Goal: Task Accomplishment & Management: Manage account settings

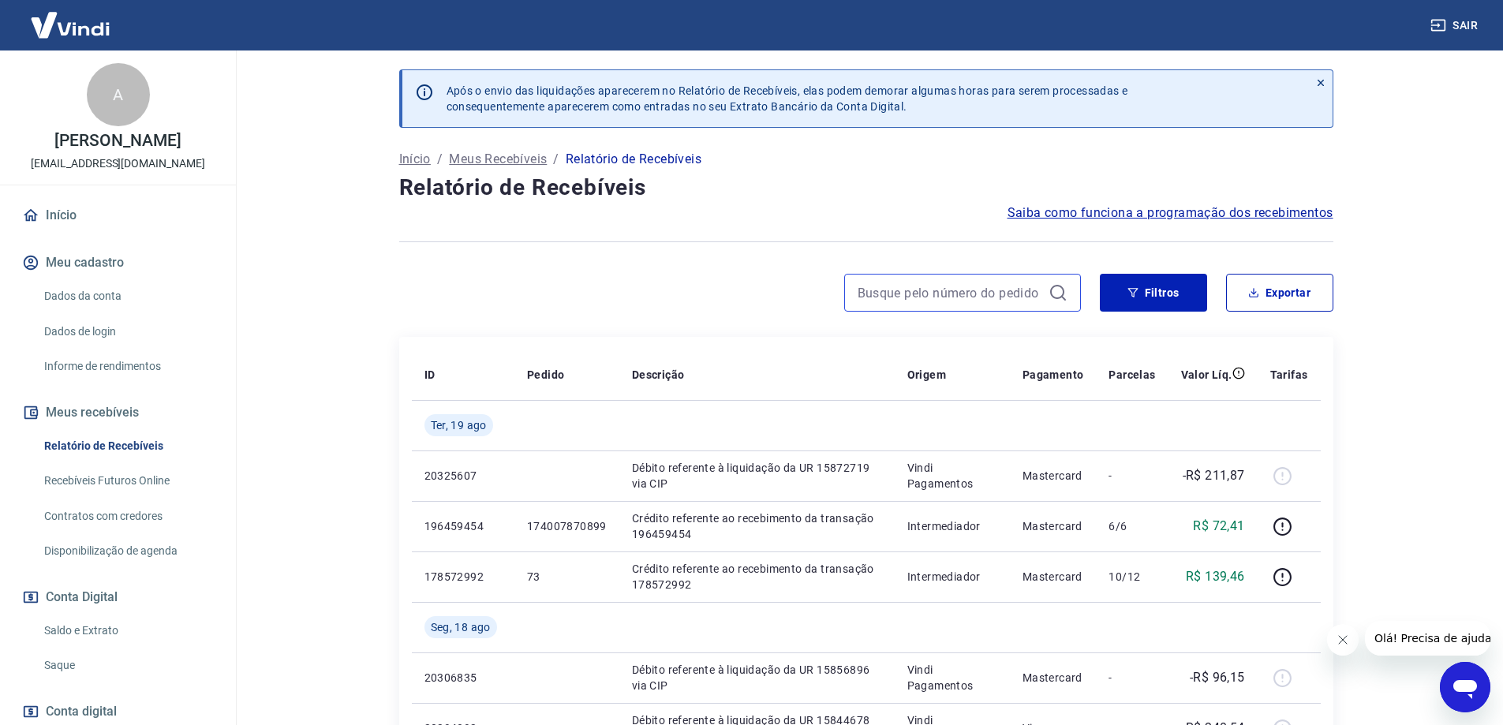
click at [973, 303] on input at bounding box center [950, 293] width 185 height 24
paste input "195795923"
click at [983, 295] on input "195795923" at bounding box center [950, 293] width 185 height 24
paste input "195795923"
click at [1124, 302] on button "Filtros" at bounding box center [1153, 293] width 107 height 38
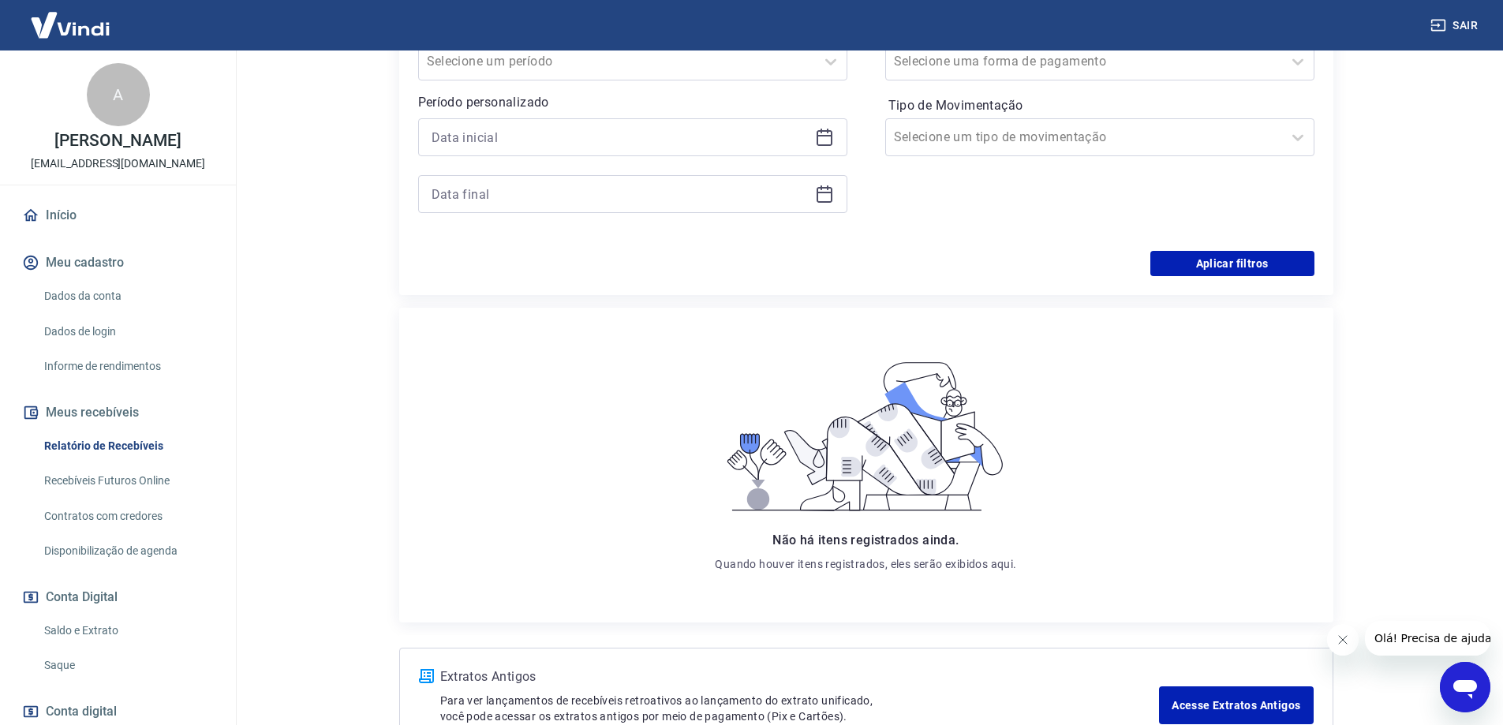
scroll to position [170, 0]
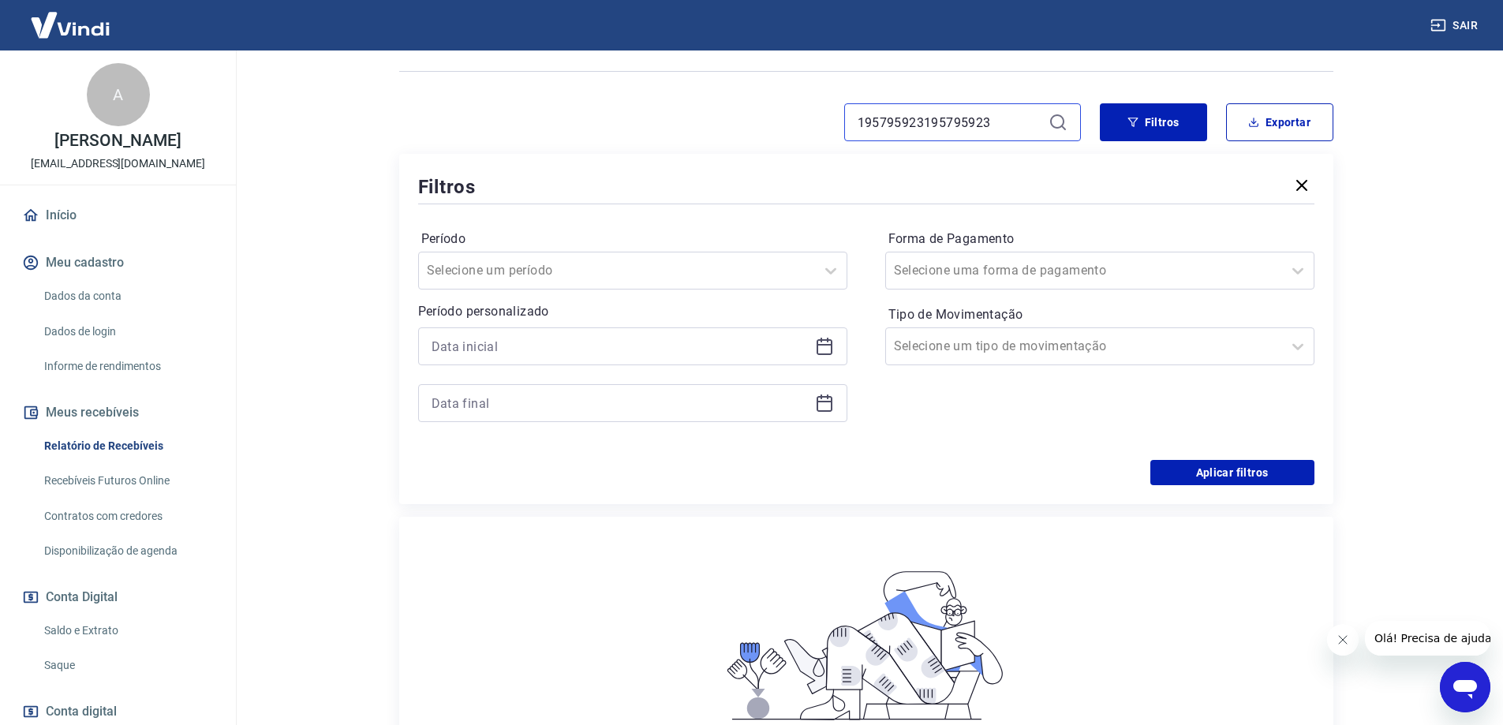
click at [990, 113] on input "195795923195795923" at bounding box center [950, 122] width 185 height 24
paste input
type input "195795923"
drag, startPoint x: 1080, startPoint y: 114, endPoint x: 1068, endPoint y: 114, distance: 12.6
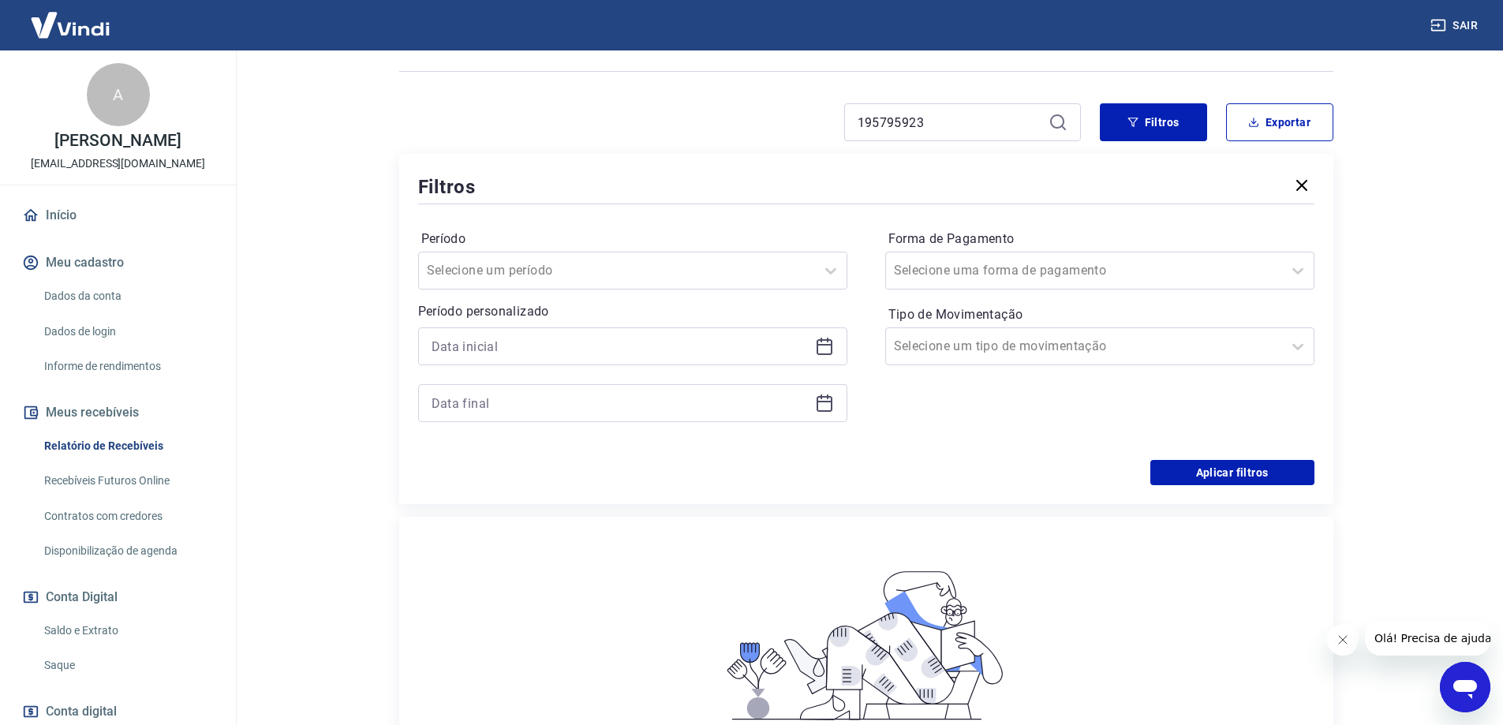
click at [1078, 114] on div "195795923" at bounding box center [962, 122] width 237 height 38
click at [1064, 115] on icon at bounding box center [1058, 122] width 19 height 19
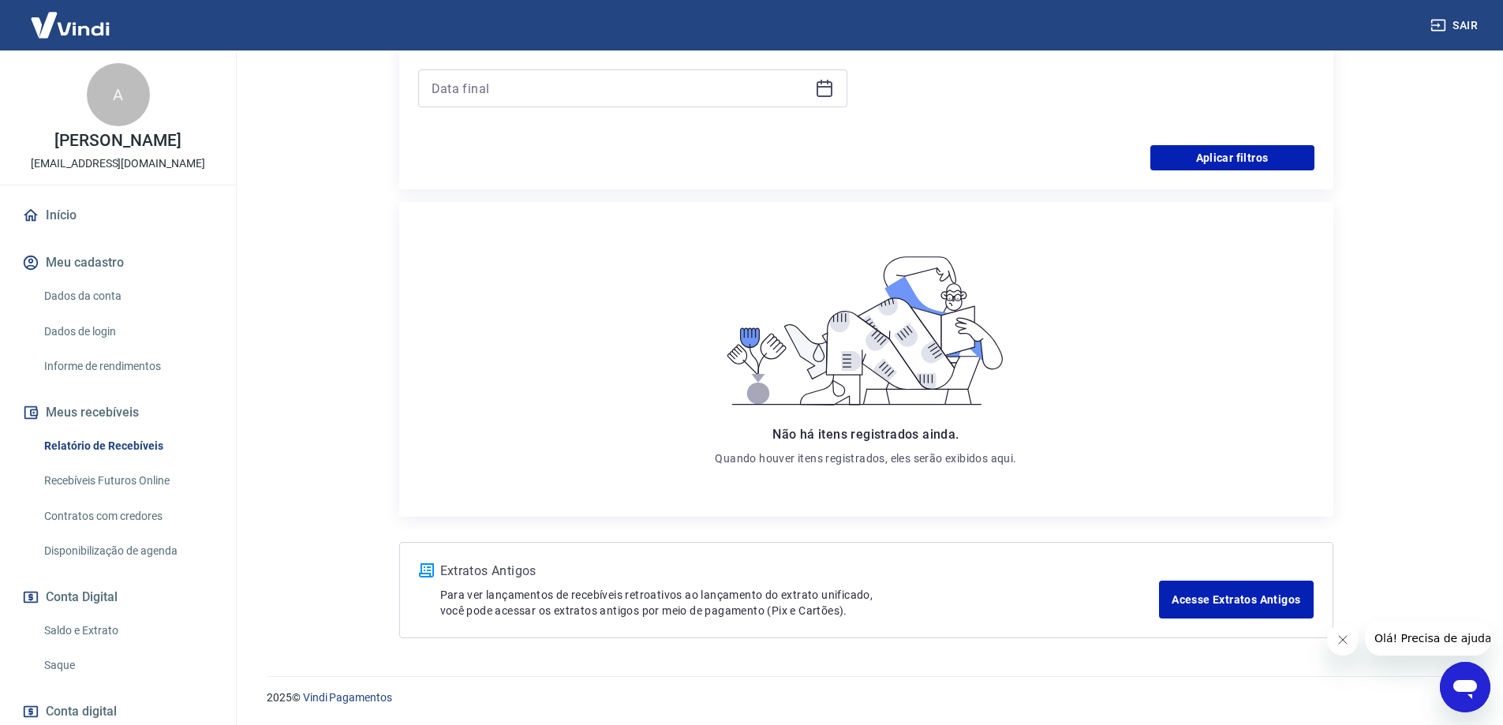
scroll to position [92, 0]
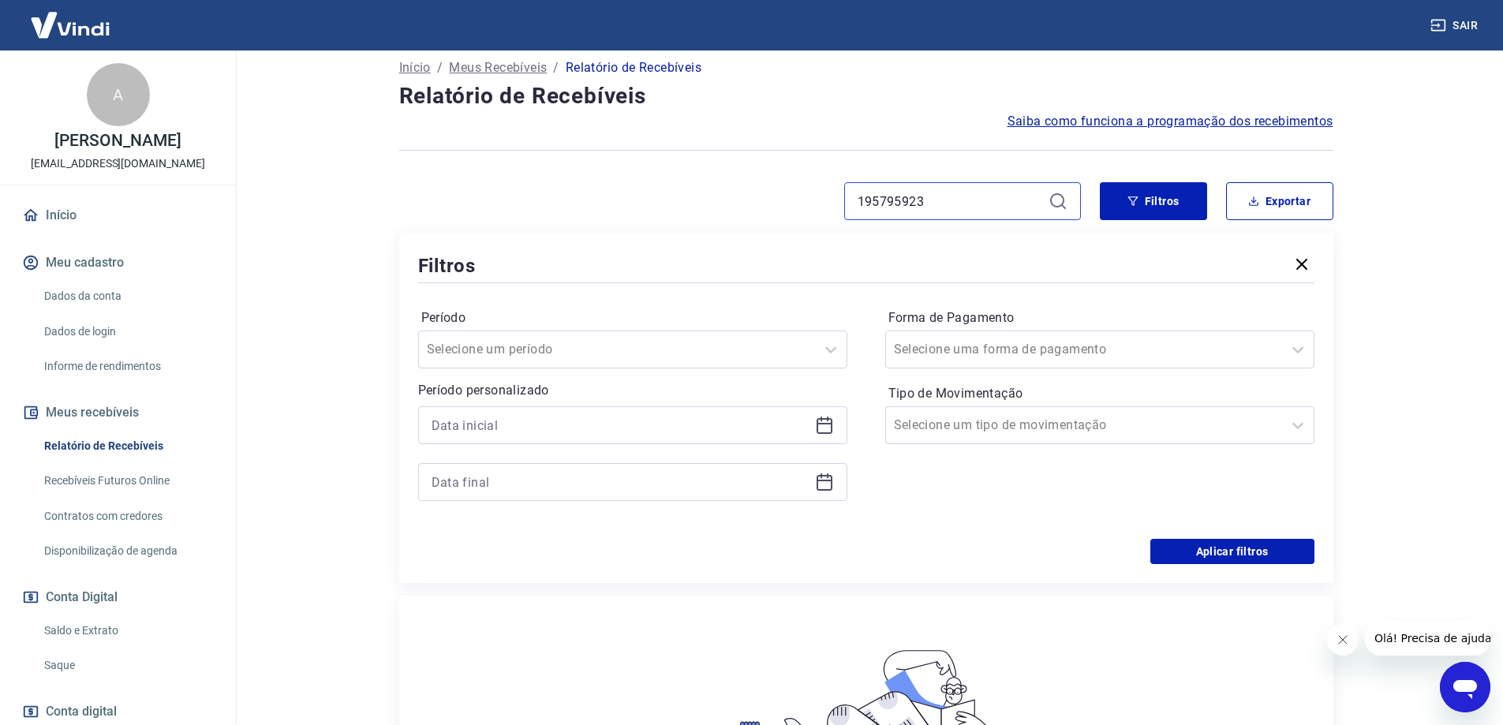
click at [1032, 203] on input "195795923" at bounding box center [950, 201] width 185 height 24
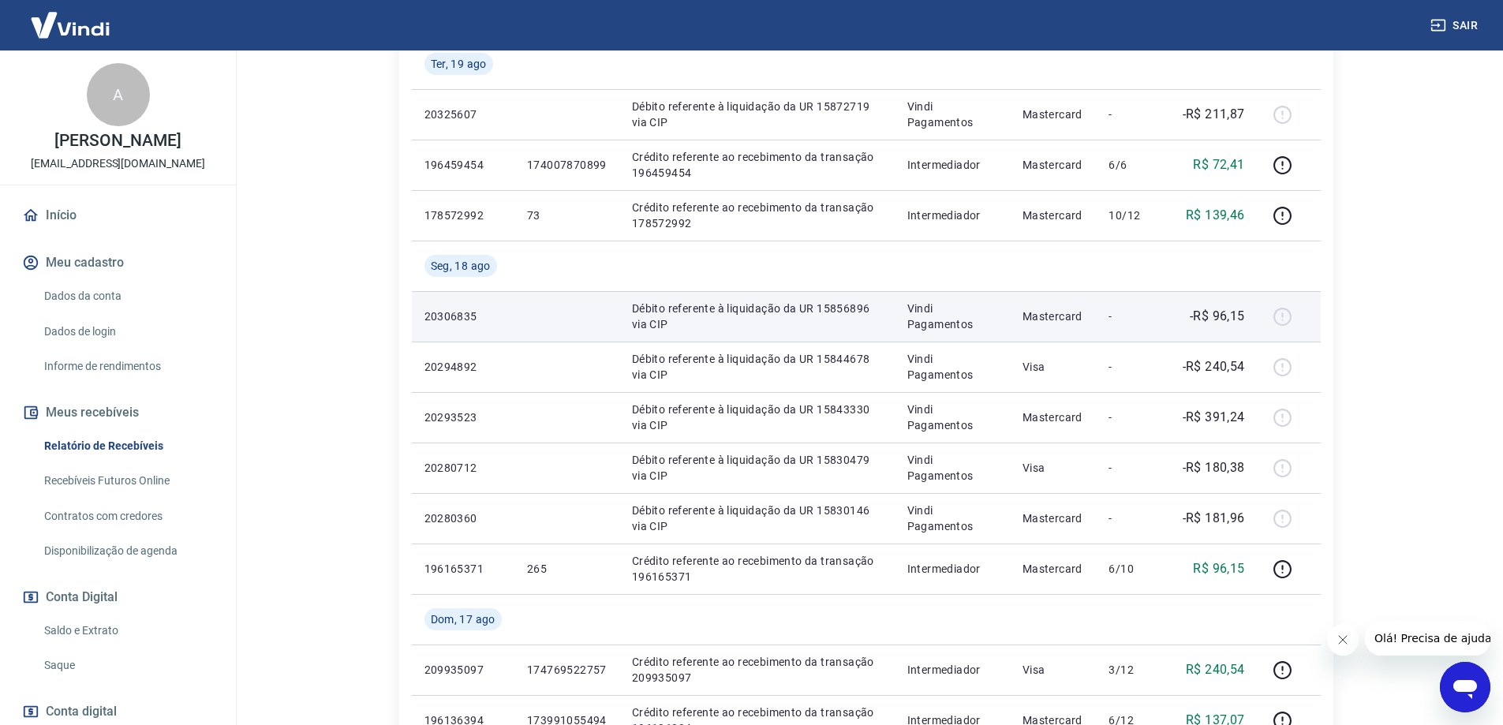
scroll to position [401, 0]
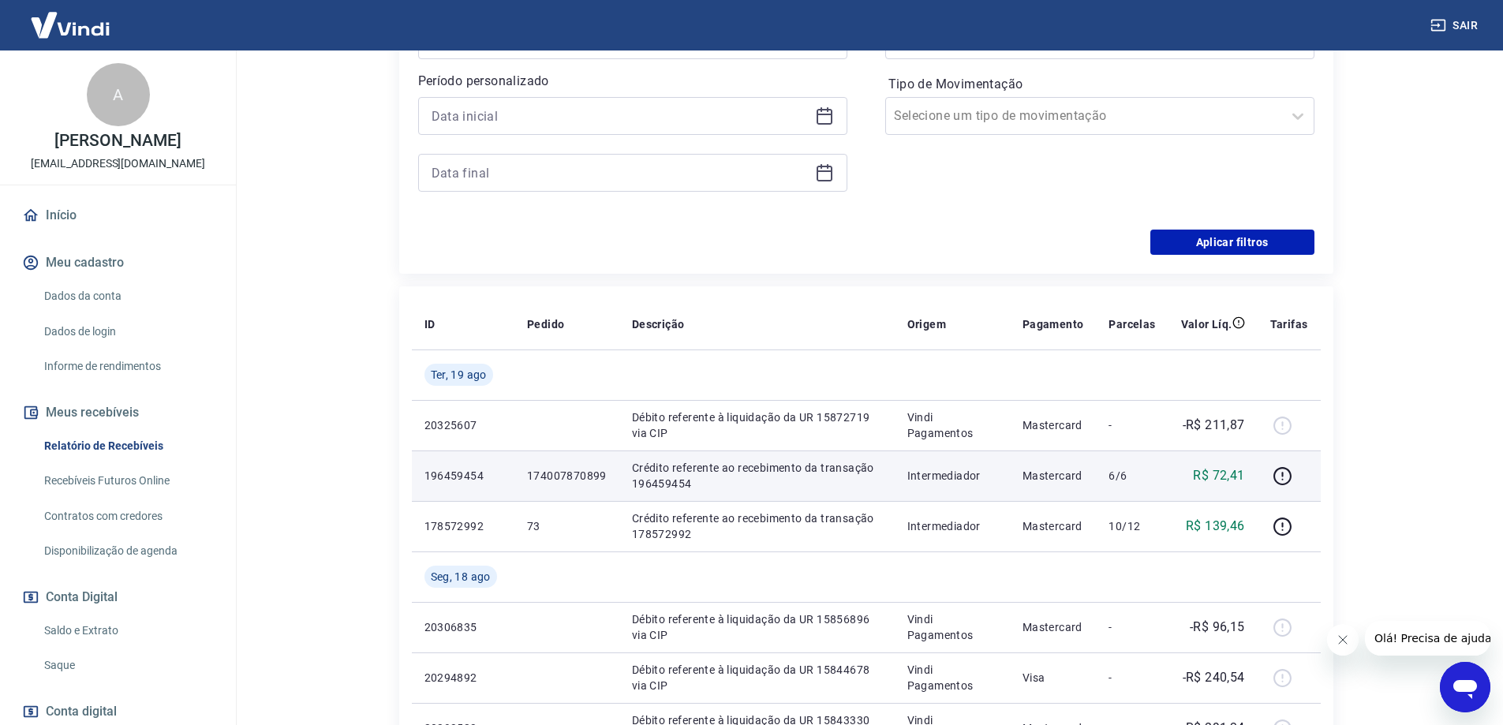
click at [653, 91] on p "Período personalizado" at bounding box center [632, 81] width 429 height 19
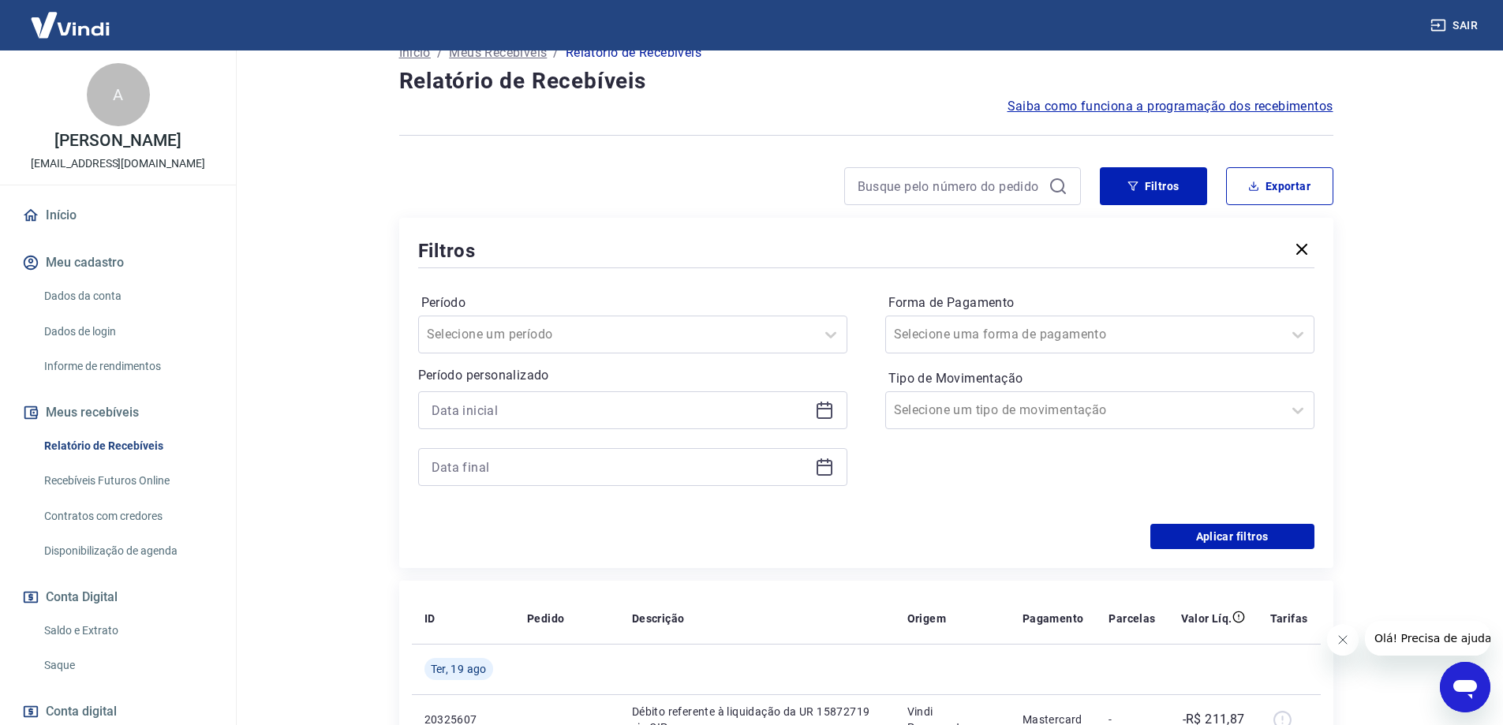
scroll to position [316, 0]
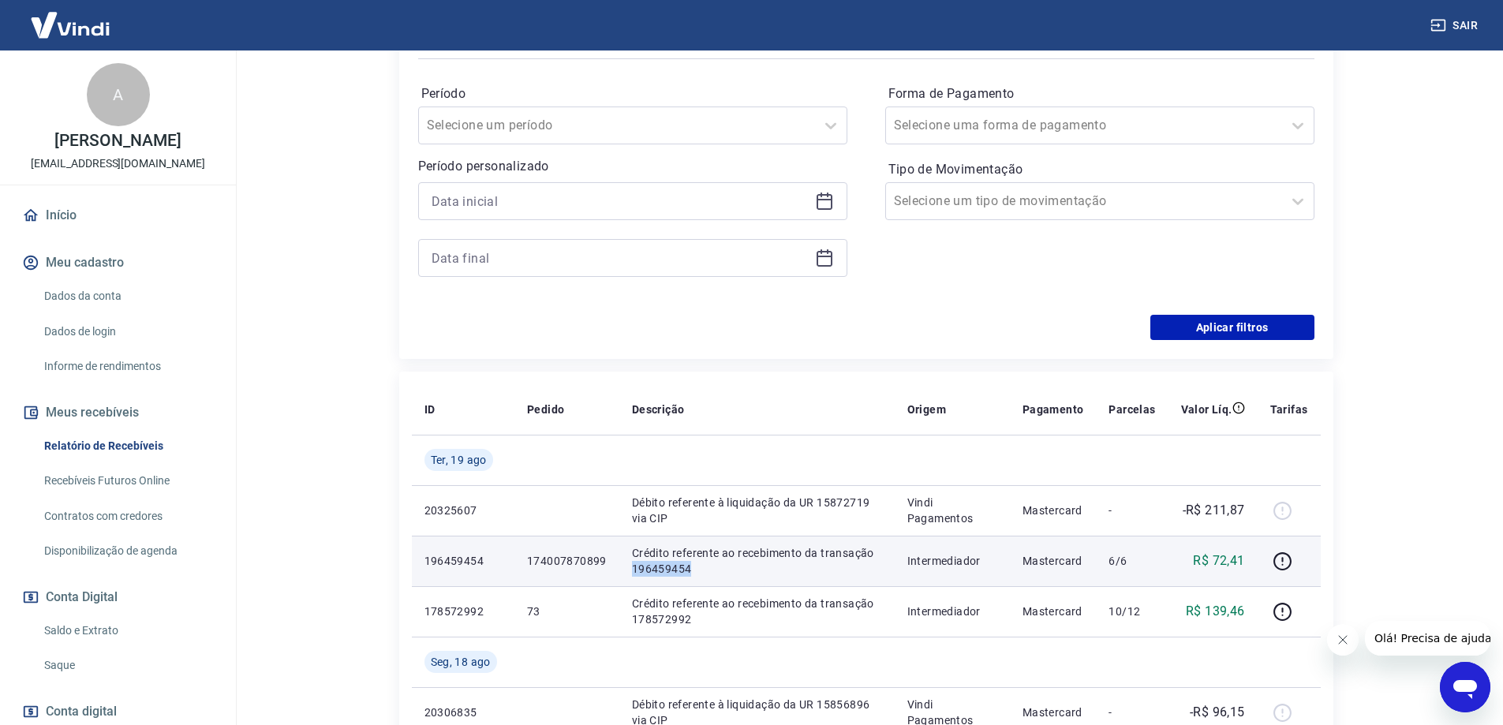
drag, startPoint x: 629, startPoint y: 574, endPoint x: 706, endPoint y: 574, distance: 76.5
click at [706, 574] on td "Crédito referente ao recebimento da transação 196459454" at bounding box center [756, 561] width 275 height 51
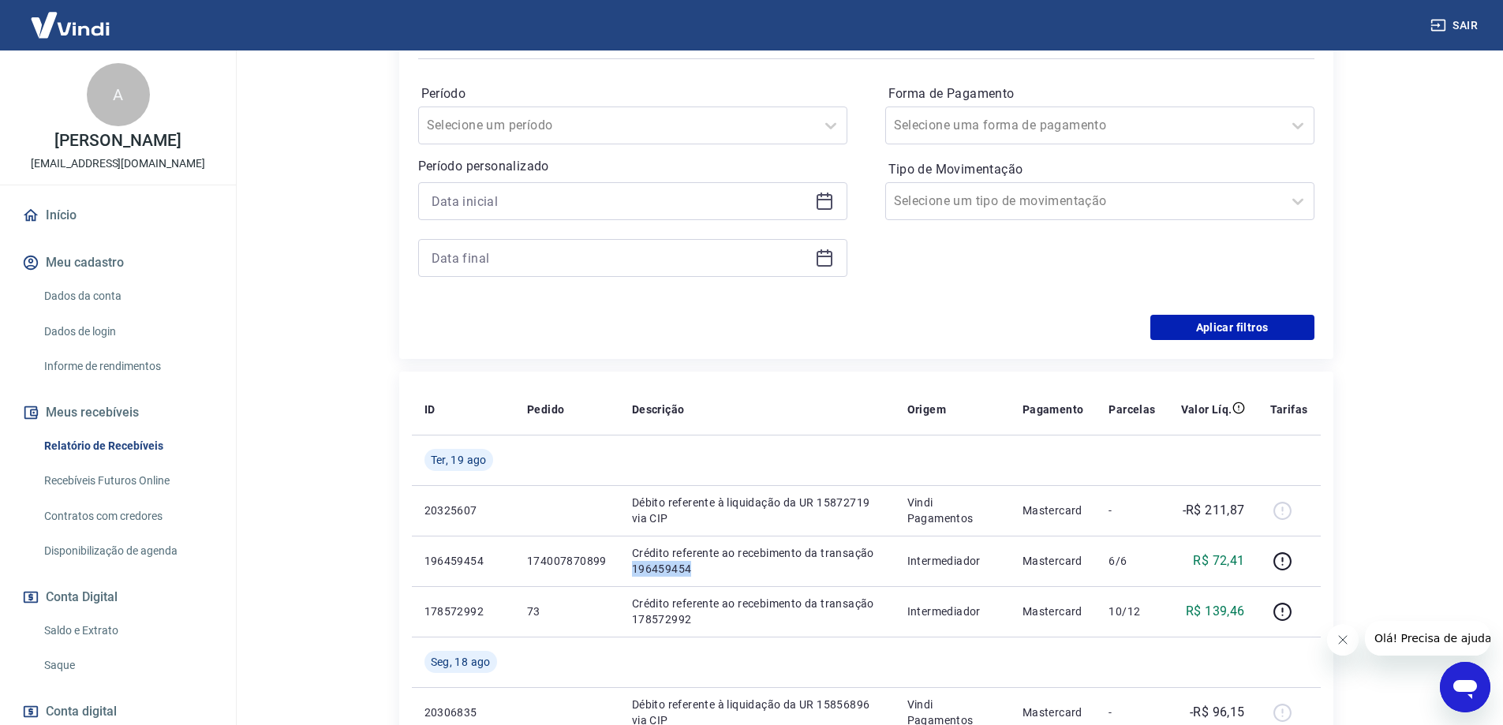
copy p "196459454"
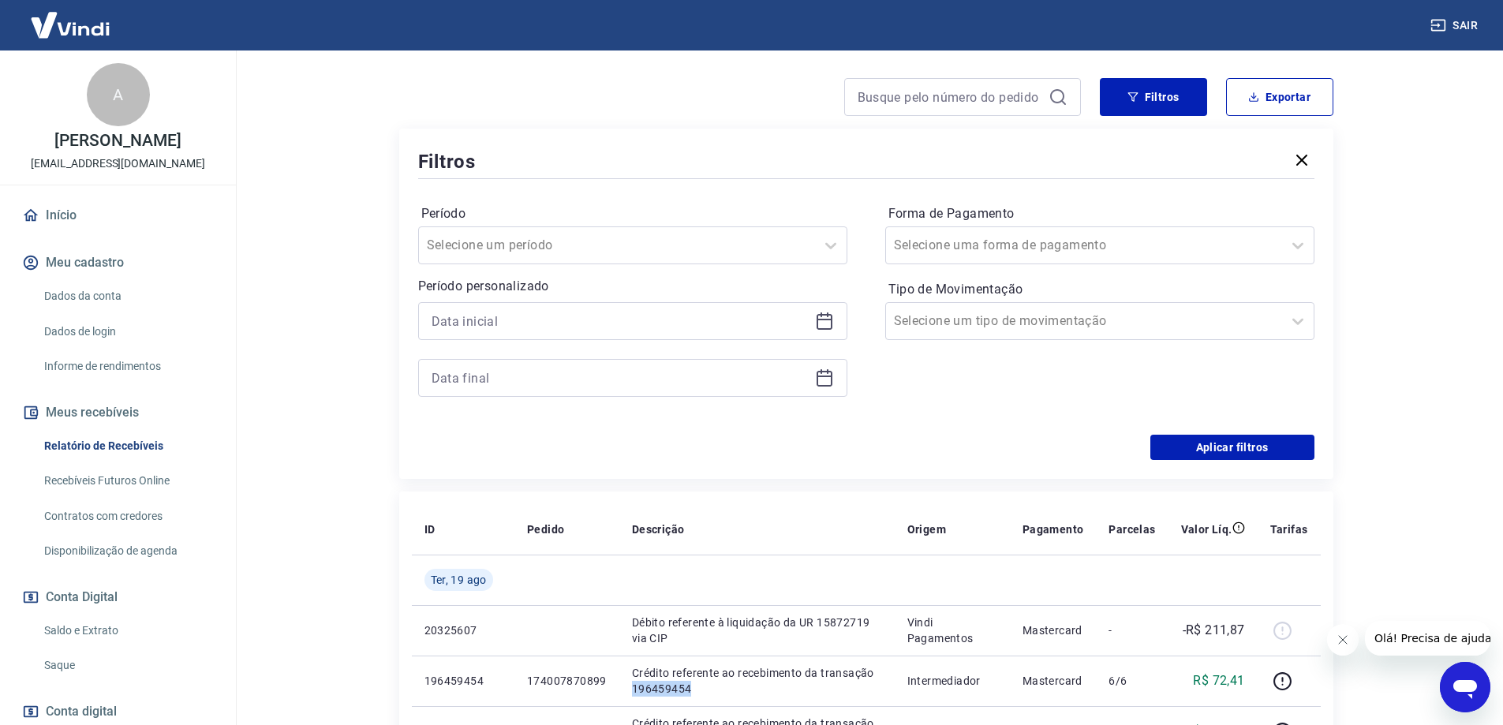
scroll to position [79, 0]
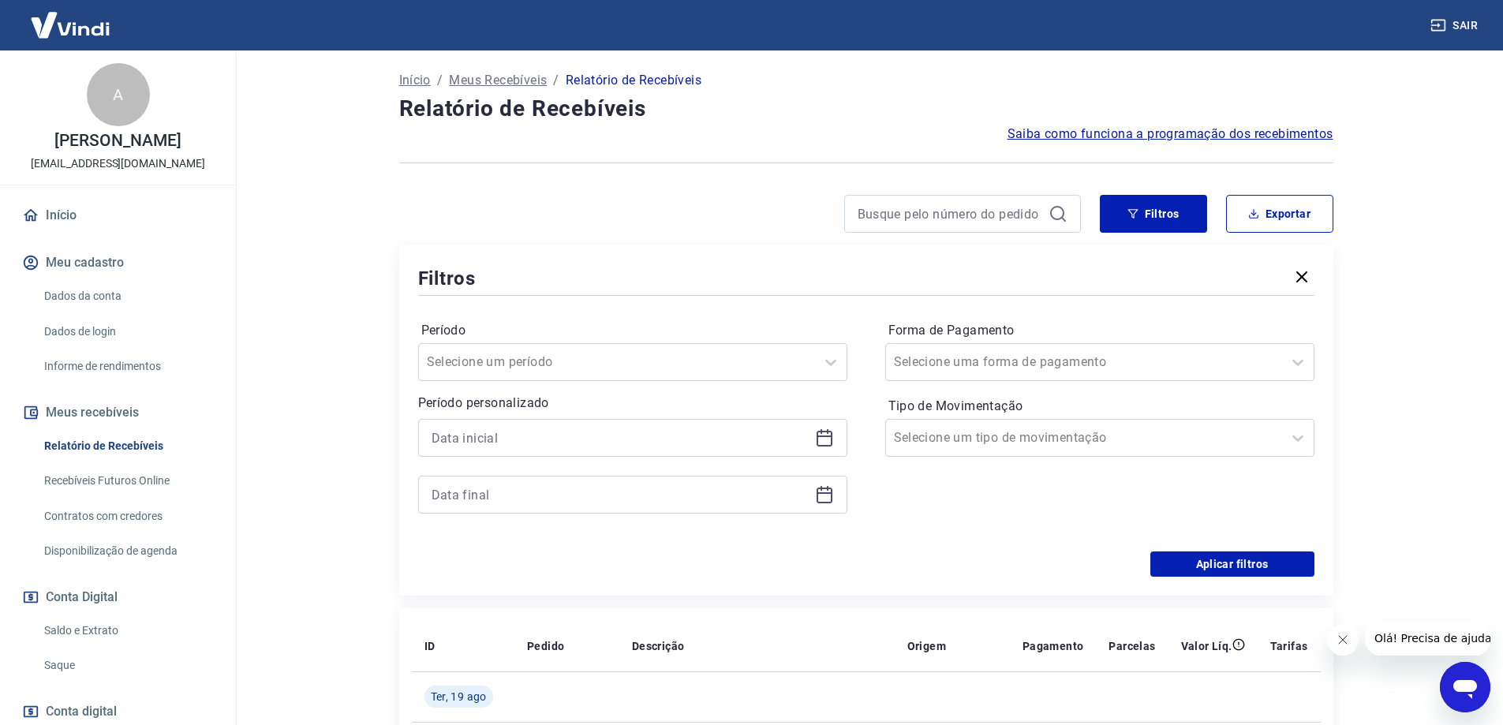
click at [624, 383] on div "Período Selecione um período Período personalizado" at bounding box center [632, 425] width 429 height 215
click at [608, 368] on div at bounding box center [617, 362] width 380 height 22
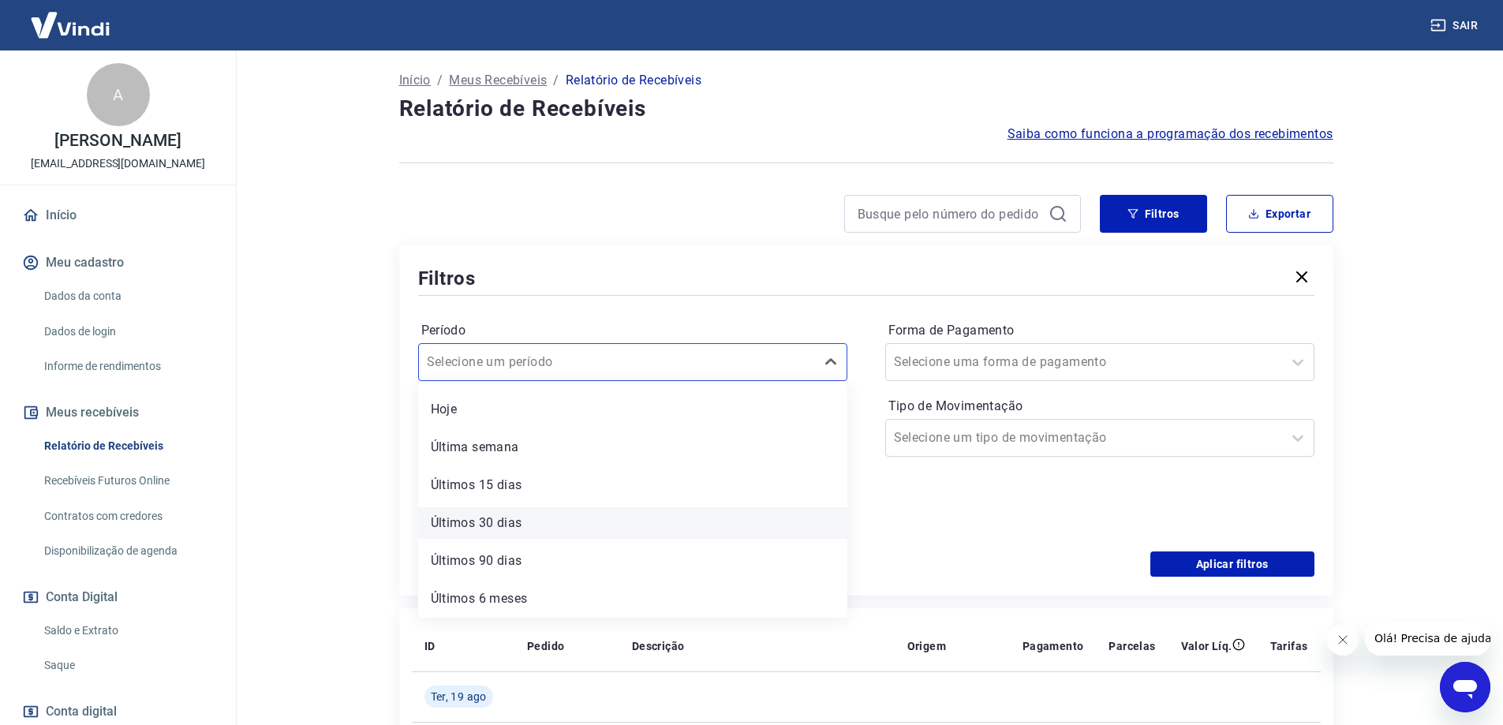
scroll to position [0, 0]
click at [533, 512] on div "Últimos 15 dias" at bounding box center [632, 520] width 429 height 32
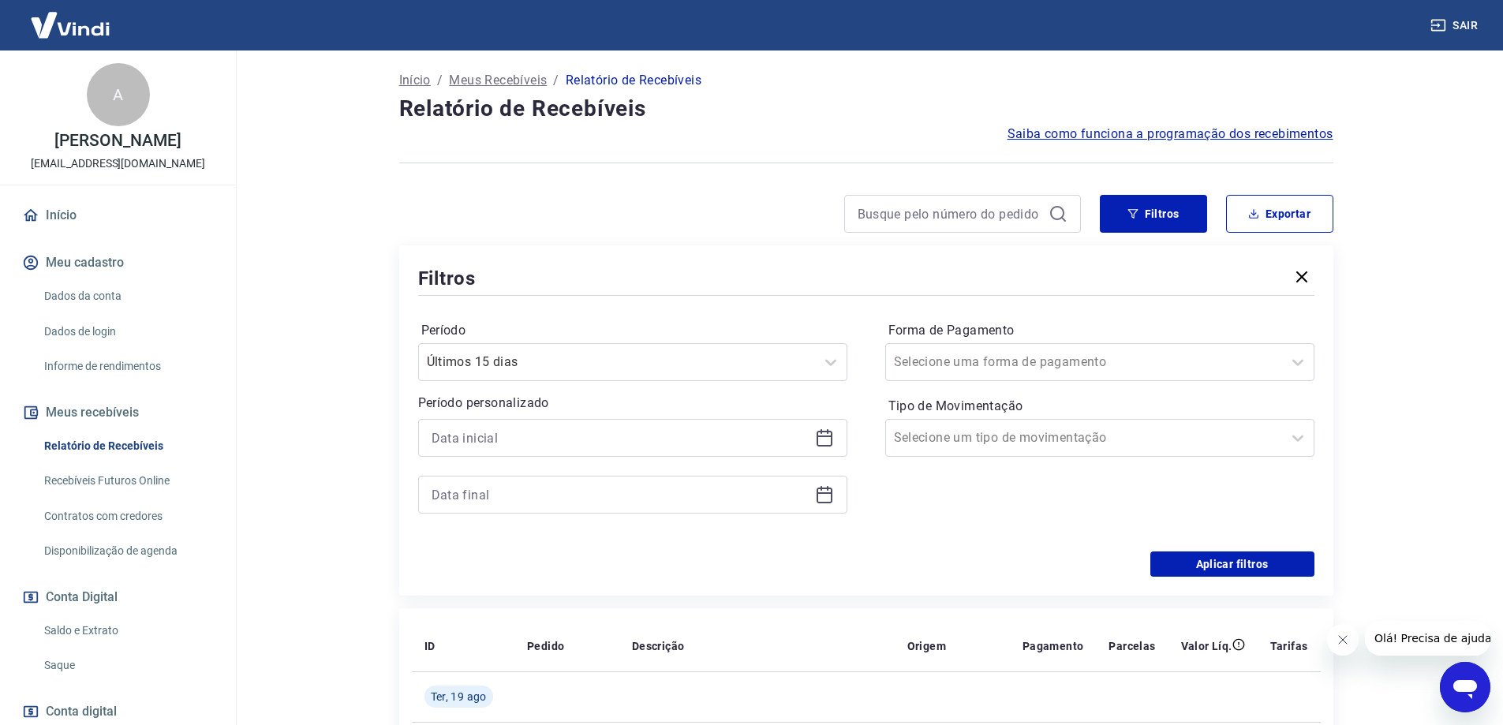
click at [935, 525] on div "Forma de Pagamento Selecione uma forma de pagamento Tipo de Movimentação Seleci…" at bounding box center [1099, 425] width 429 height 215
click at [979, 437] on input "Tipo de Movimentação" at bounding box center [973, 438] width 159 height 19
click at [840, 328] on label "Período" at bounding box center [632, 330] width 423 height 19
click at [893, 217] on input at bounding box center [950, 214] width 185 height 24
paste input "195795923"
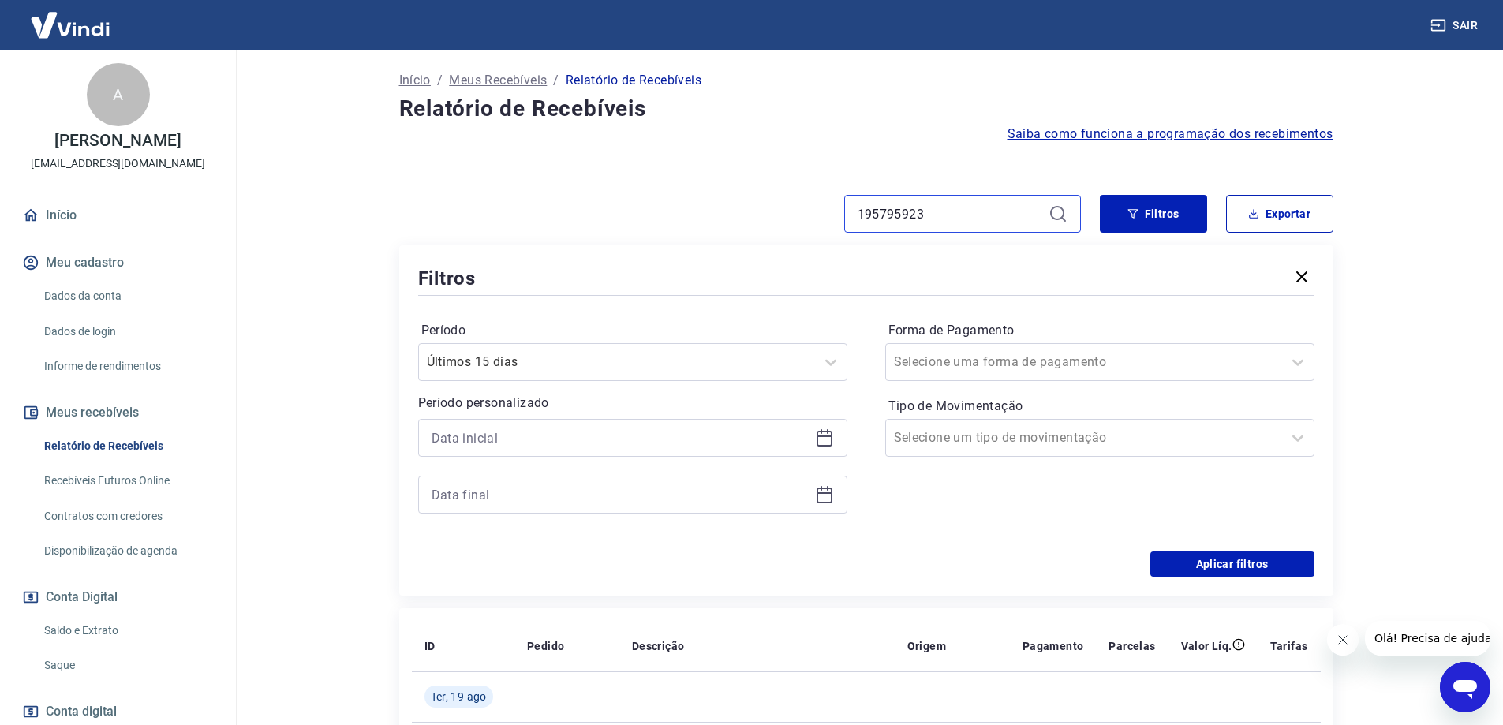
click at [1016, 219] on input "195795923" at bounding box center [950, 214] width 185 height 24
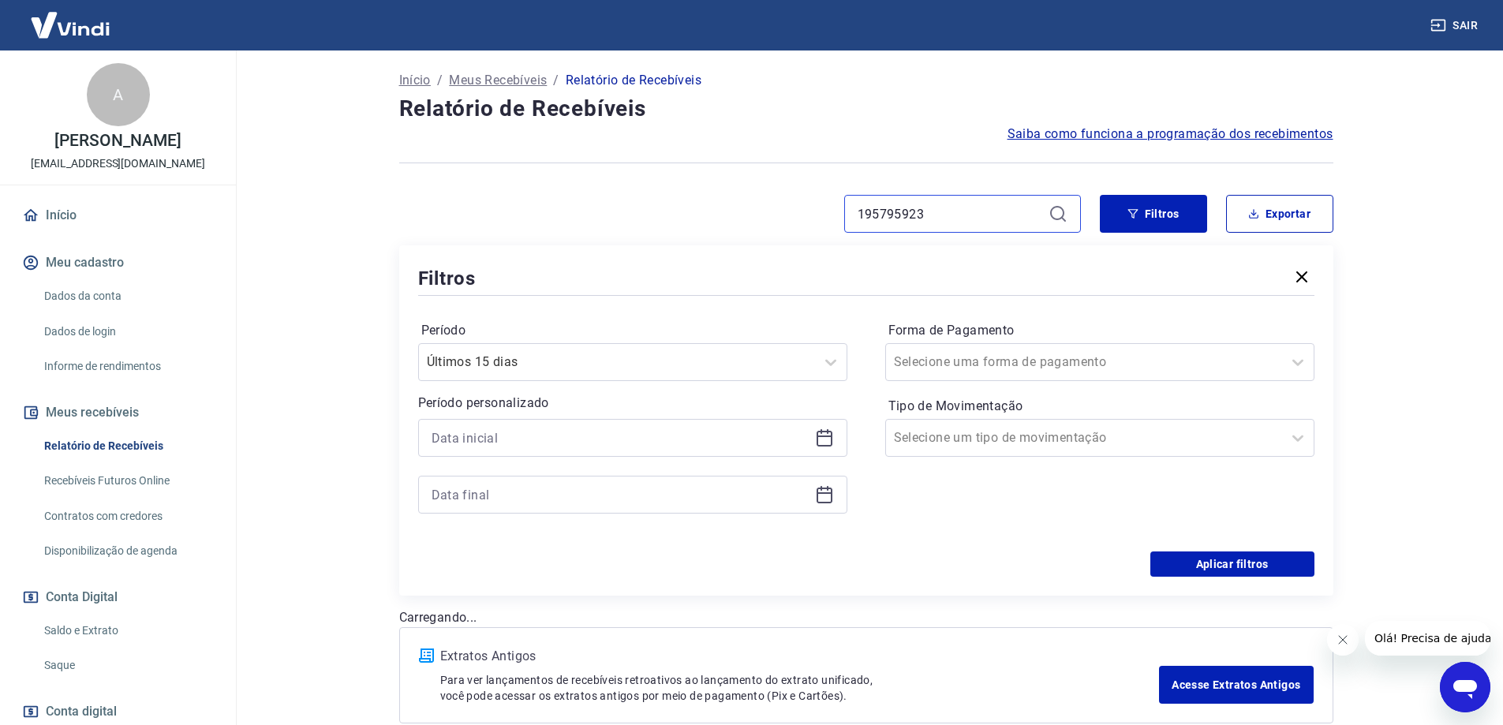
type input "195795923"
drag, startPoint x: 1049, startPoint y: 213, endPoint x: 1058, endPoint y: 215, distance: 9.6
click at [1054, 215] on icon at bounding box center [1058, 213] width 19 height 19
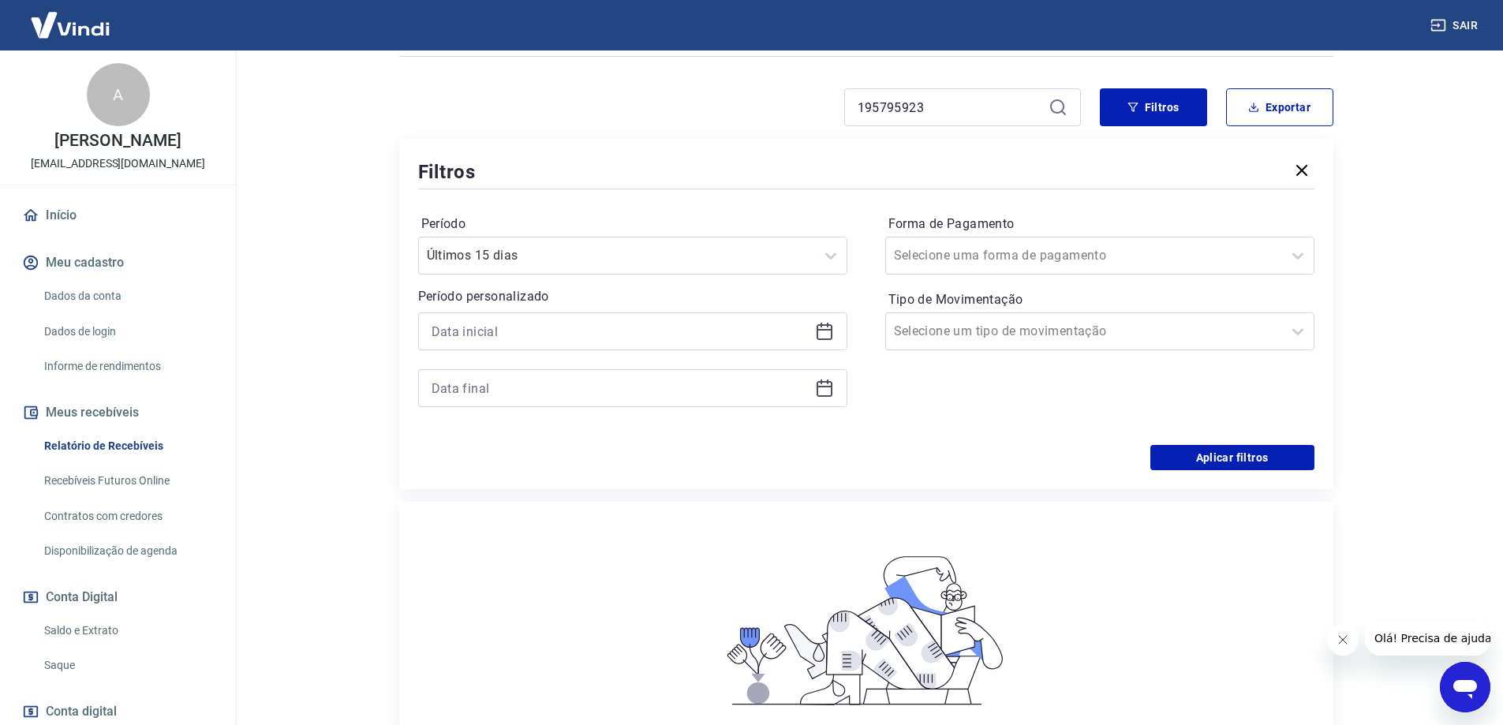
scroll to position [316, 0]
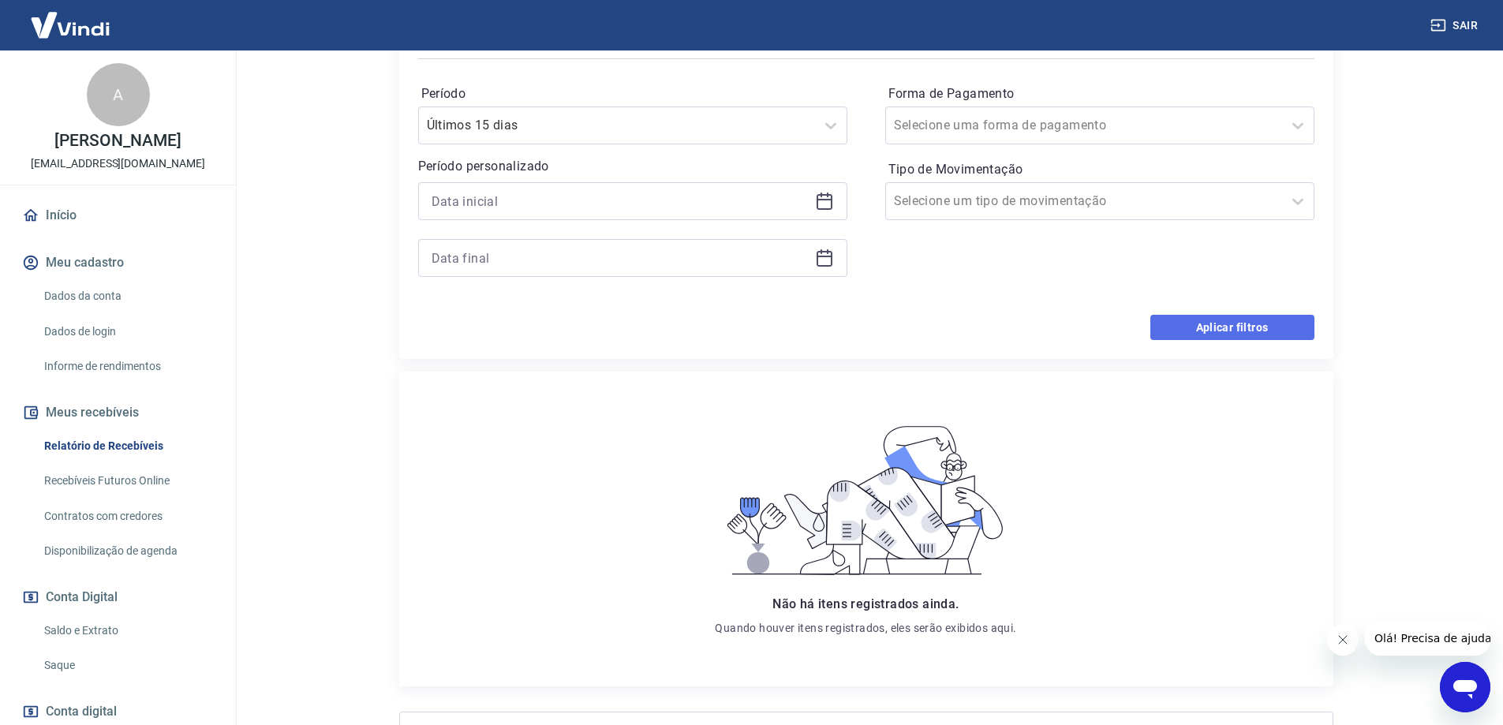
click at [1204, 316] on button "Aplicar filtros" at bounding box center [1233, 327] width 164 height 25
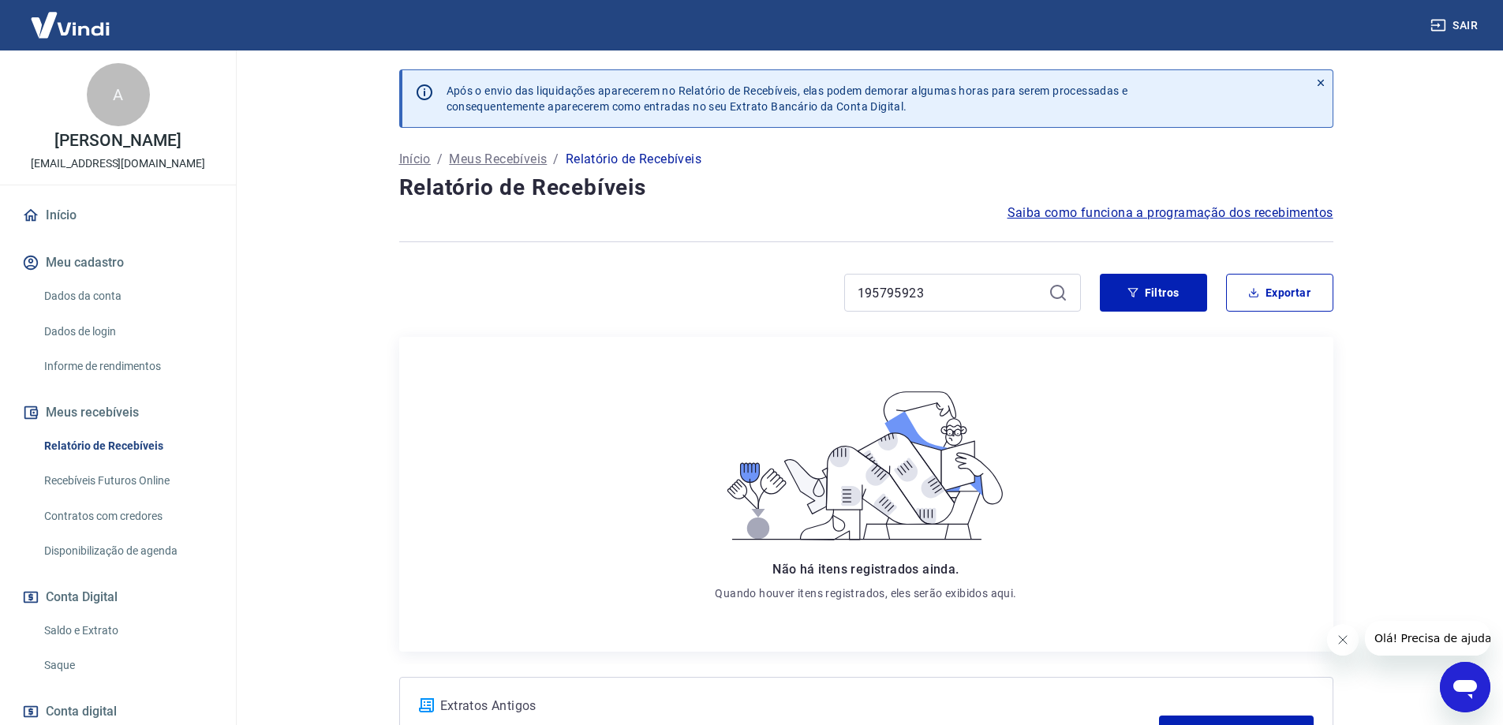
scroll to position [136, 0]
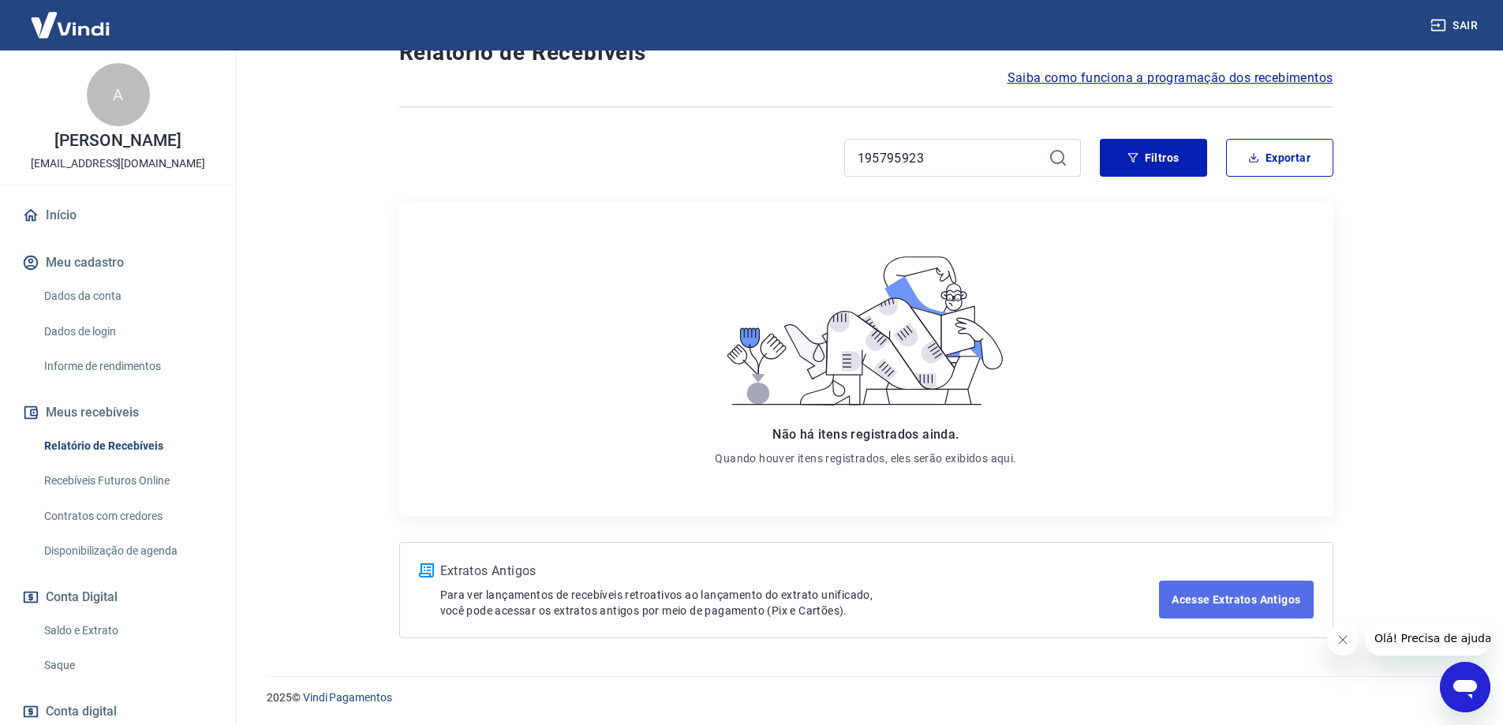
click at [1203, 602] on link "Acesse Extratos Antigos" at bounding box center [1236, 600] width 154 height 38
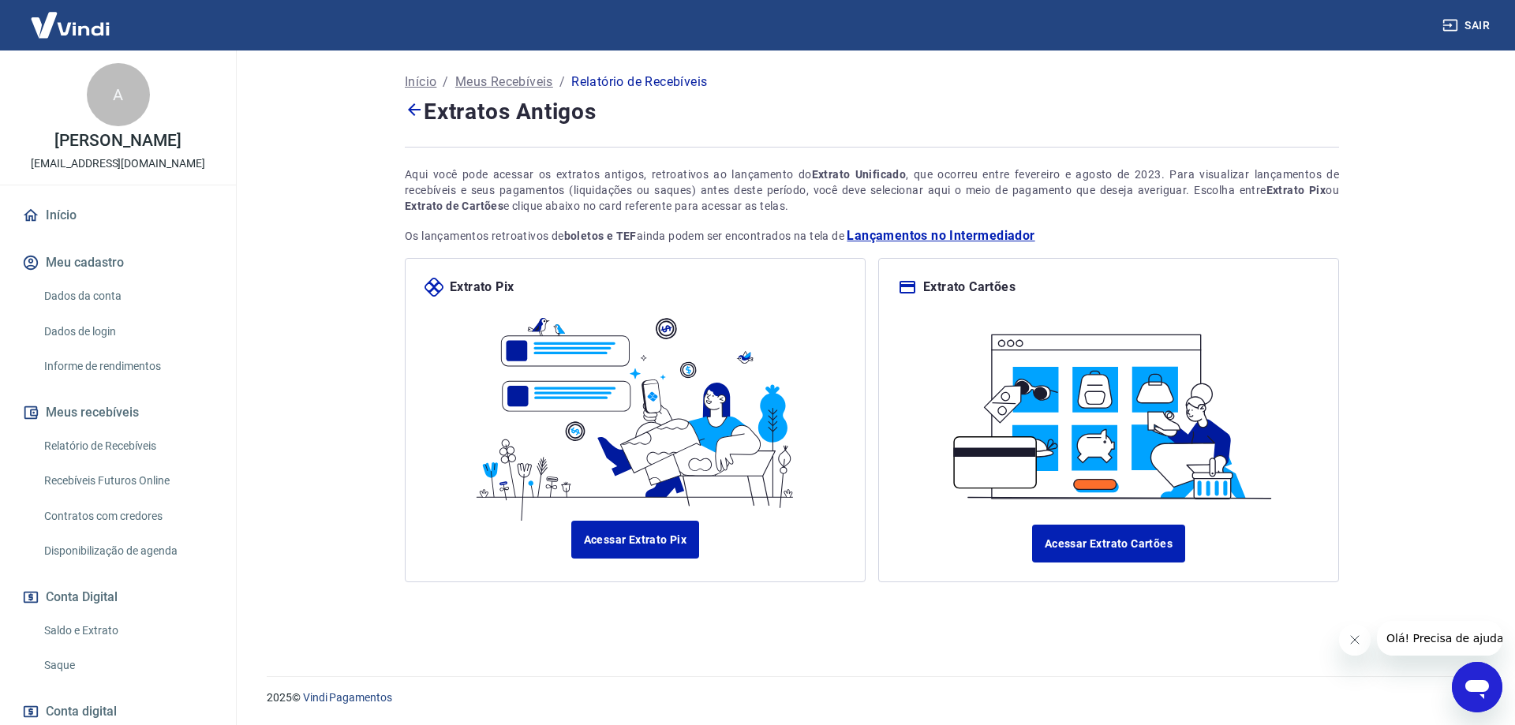
click at [163, 478] on link "Recebíveis Futuros Online" at bounding box center [127, 481] width 179 height 32
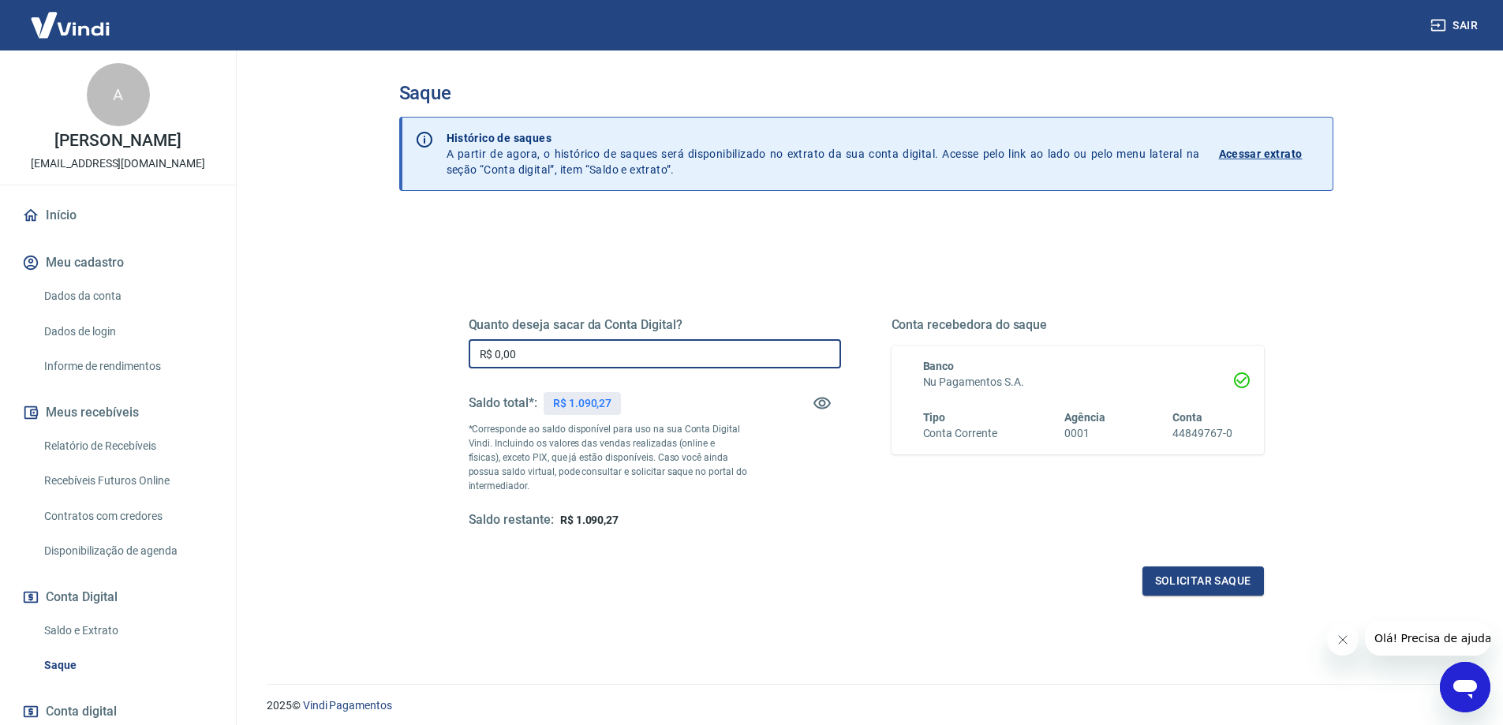
click at [616, 342] on input "R$ 0,00" at bounding box center [655, 353] width 372 height 29
type input "R$ 1.090,27"
click at [1180, 582] on button "Solicitar saque" at bounding box center [1204, 581] width 122 height 29
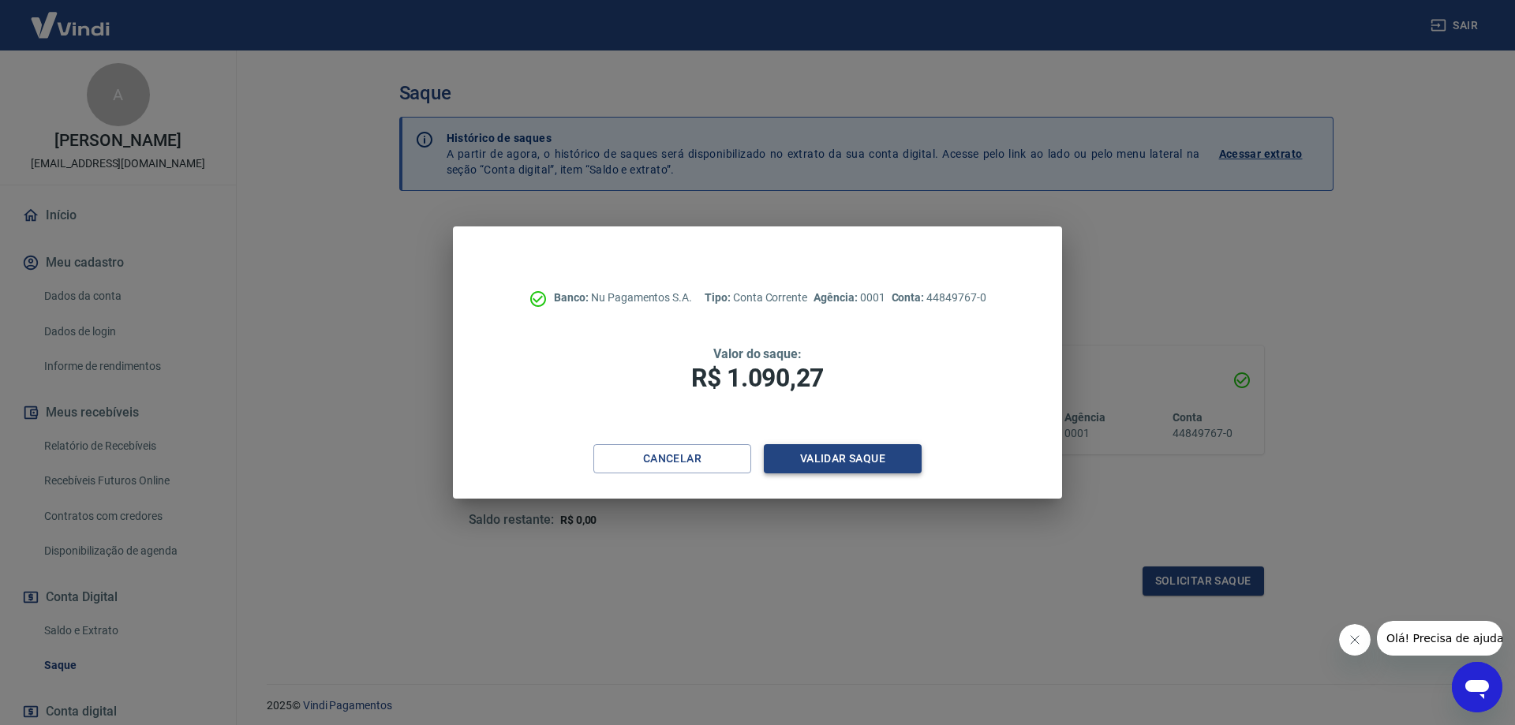
click at [888, 459] on button "Validar saque" at bounding box center [843, 458] width 158 height 29
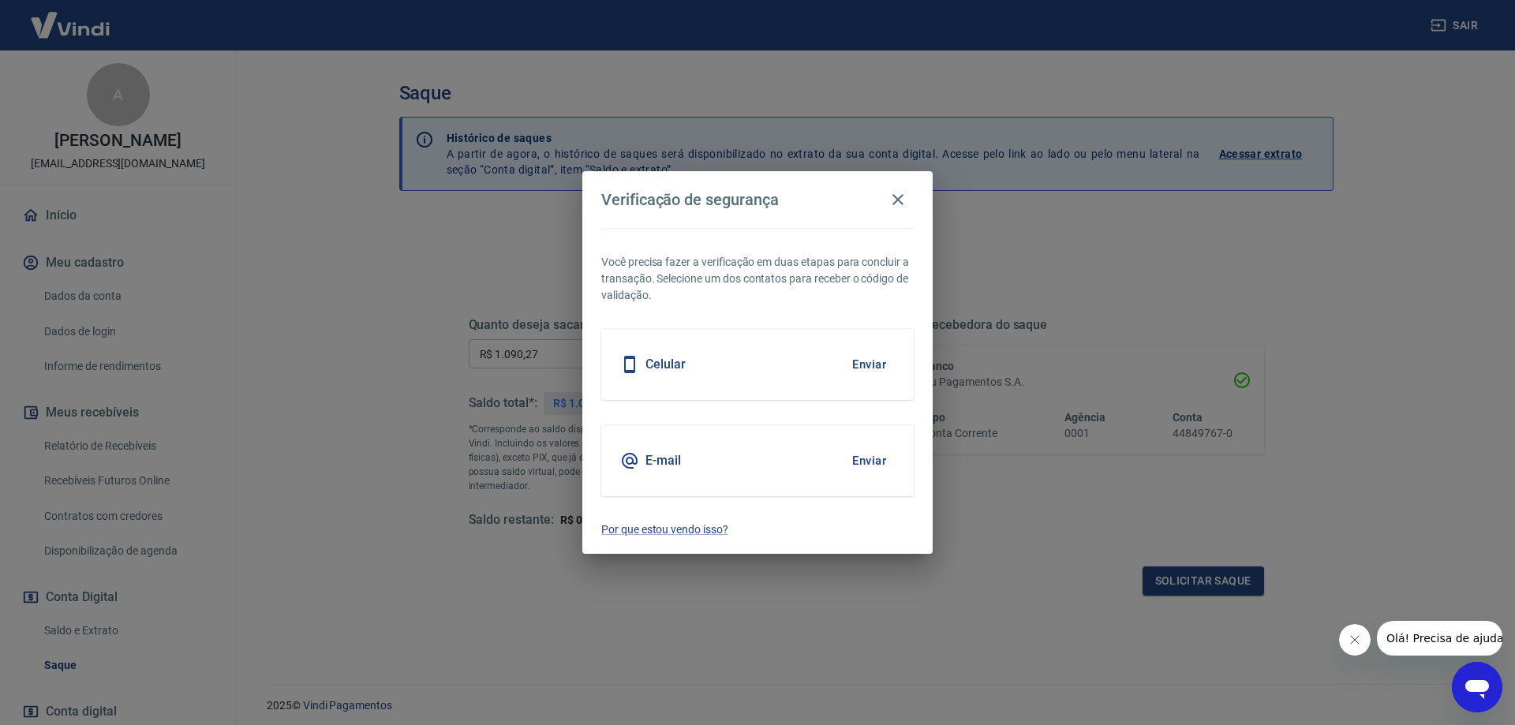
click at [889, 461] on button "Enviar" at bounding box center [869, 460] width 51 height 33
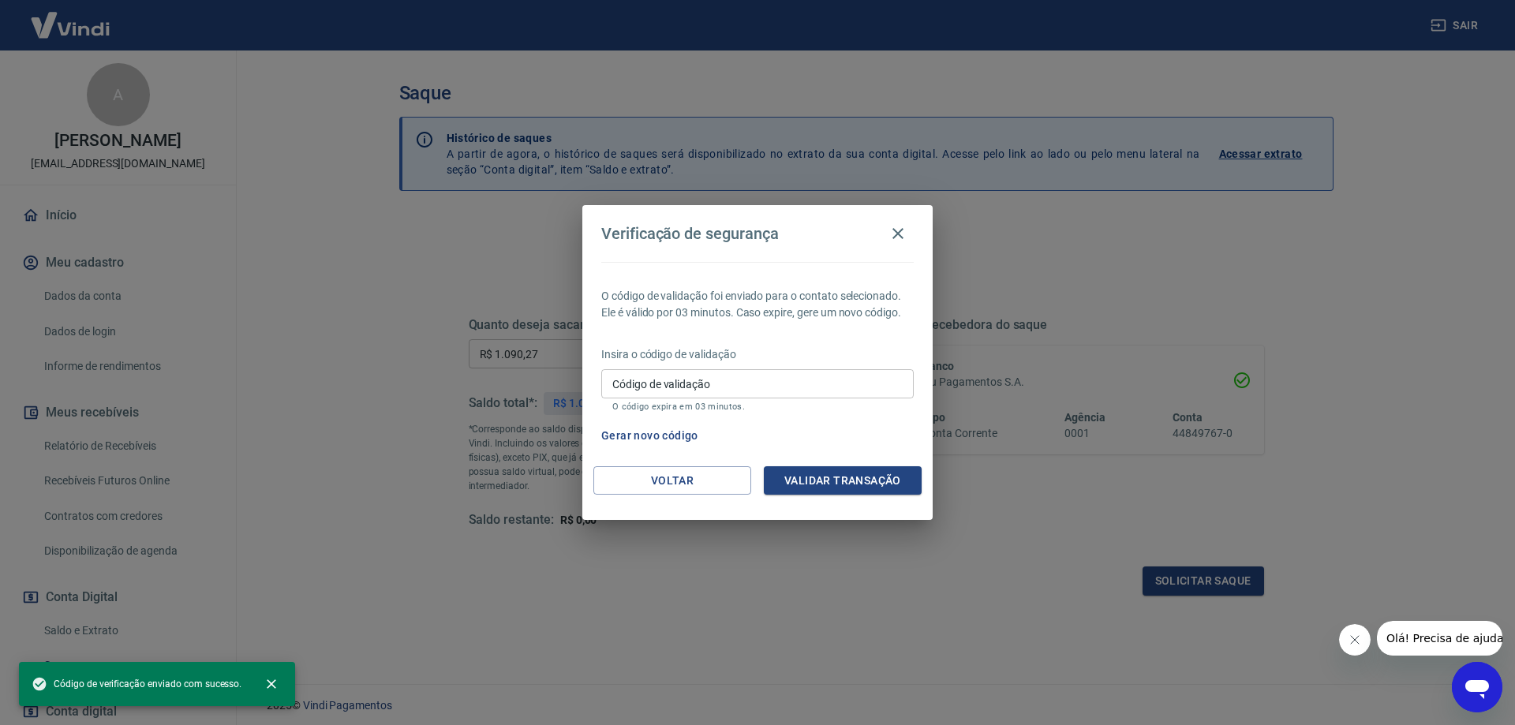
click at [762, 365] on div "Insira o código de validação Código de validação Código de validação O código e…" at bounding box center [757, 380] width 313 height 69
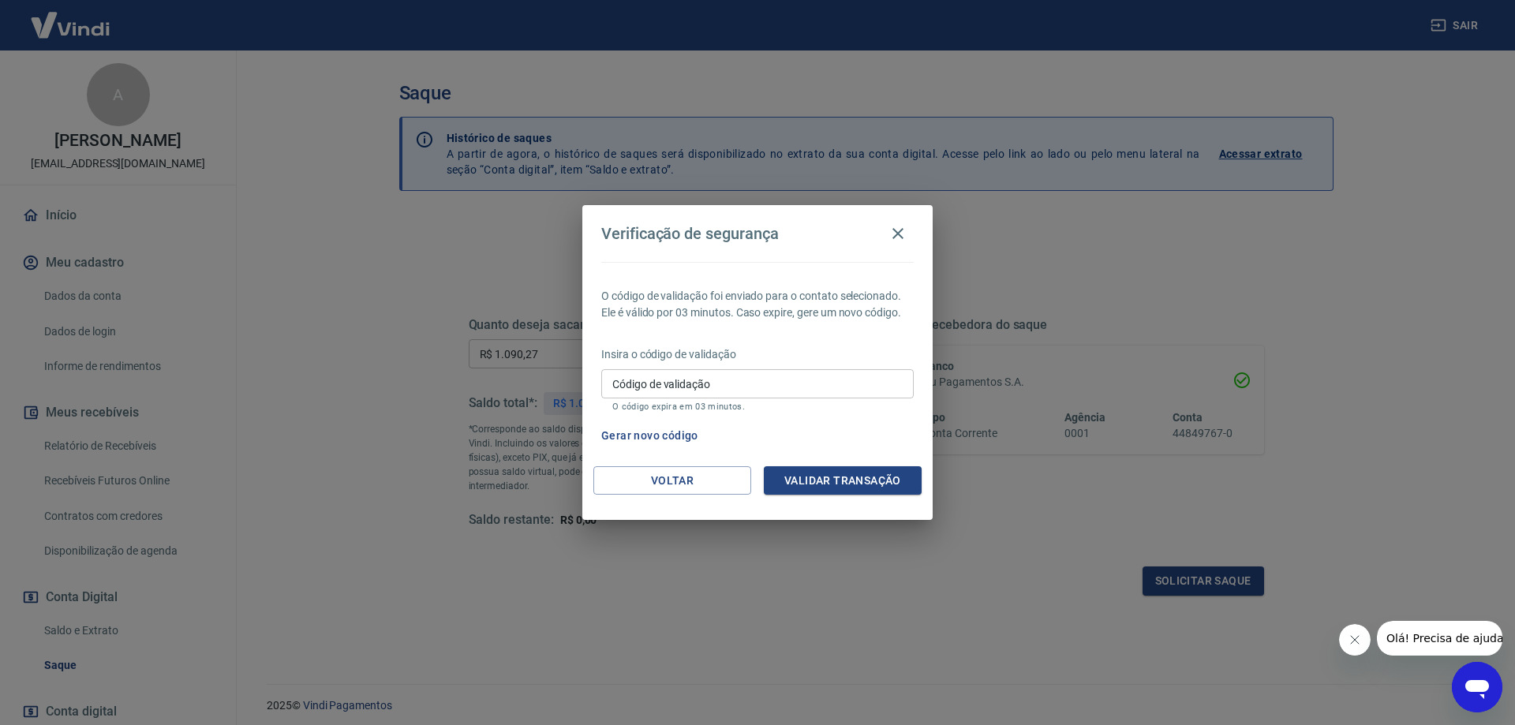
click at [731, 372] on input "Código de validação" at bounding box center [757, 383] width 313 height 29
type input "119956"
drag, startPoint x: 822, startPoint y: 472, endPoint x: 807, endPoint y: 465, distance: 15.9
click at [816, 470] on button "Validar transação" at bounding box center [843, 480] width 158 height 29
